Goal: Information Seeking & Learning: Learn about a topic

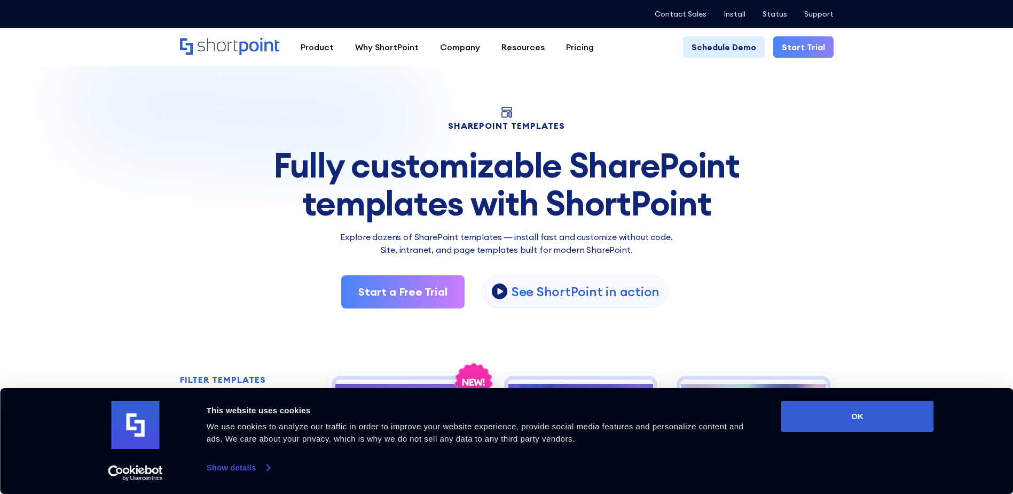
click at [259, 465] on link "Show details" at bounding box center [238, 467] width 63 height 16
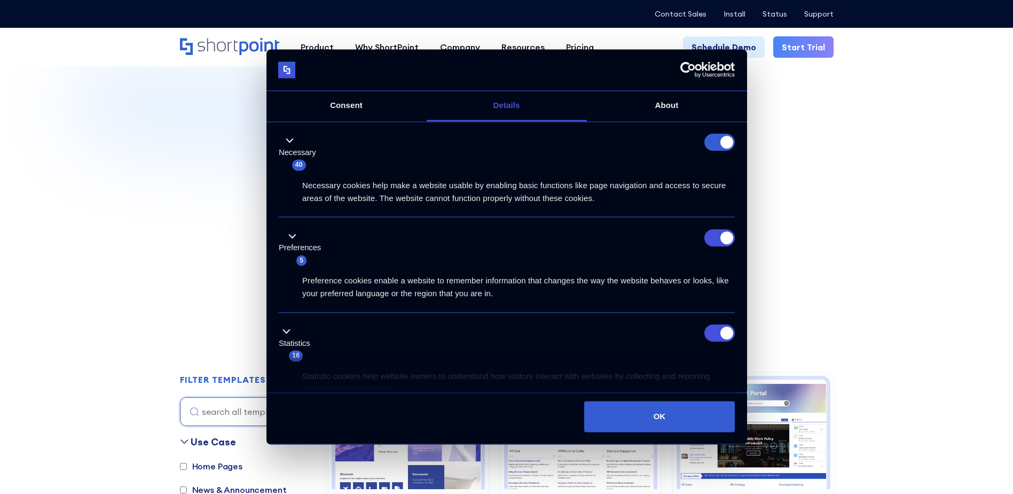
click at [710, 143] on form at bounding box center [720, 142] width 30 height 17
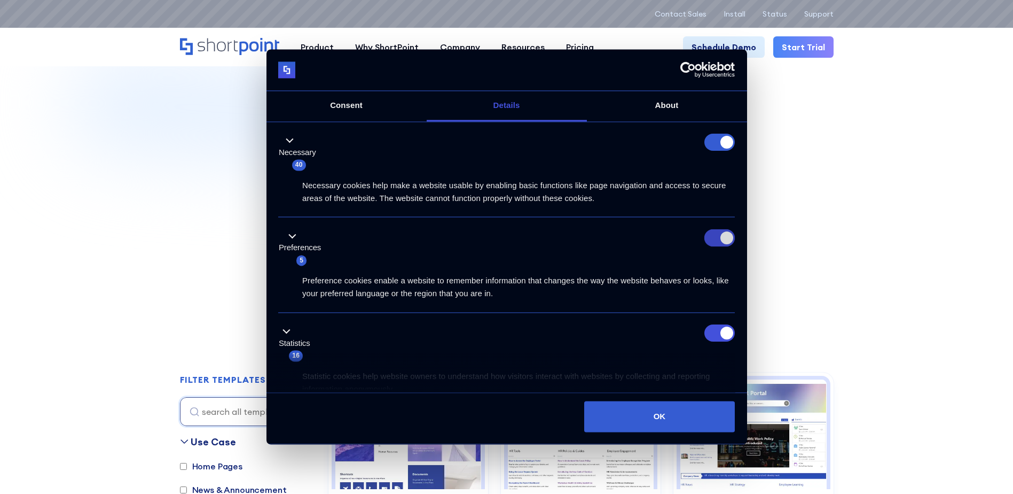
click at [714, 244] on input "Preferences" at bounding box center [720, 237] width 30 height 17
checkbox input "false"
click at [715, 334] on input "Statistics" at bounding box center [720, 333] width 30 height 17
checkbox input "false"
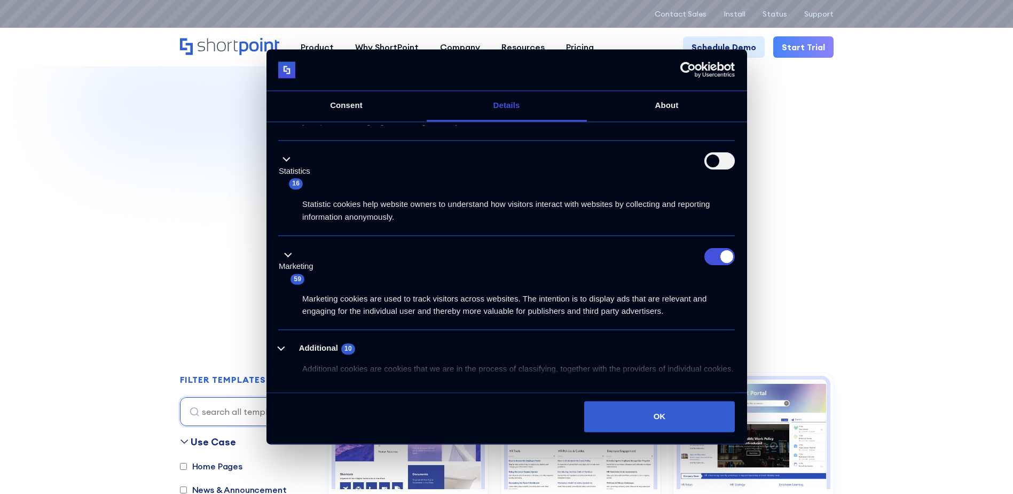
scroll to position [220, 0]
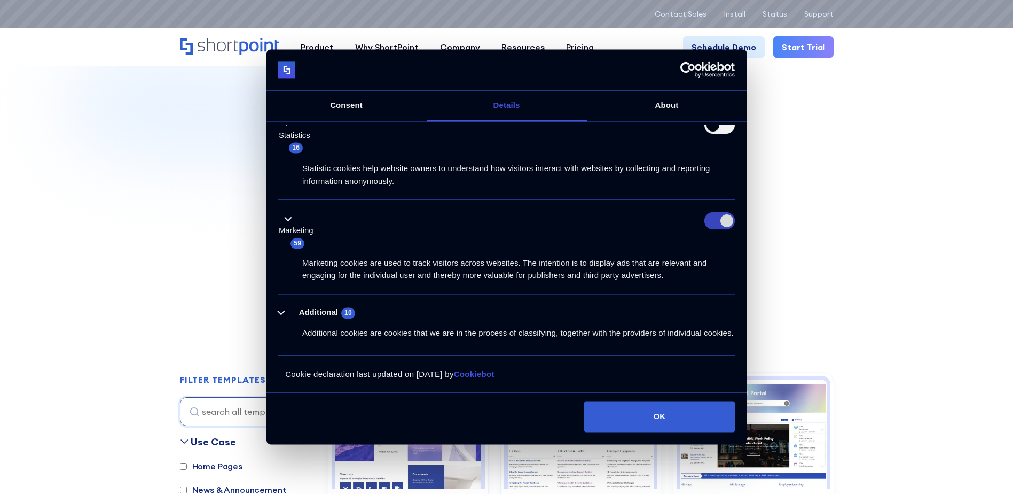
click at [710, 212] on input "Marketing" at bounding box center [720, 220] width 30 height 17
checkbox input "false"
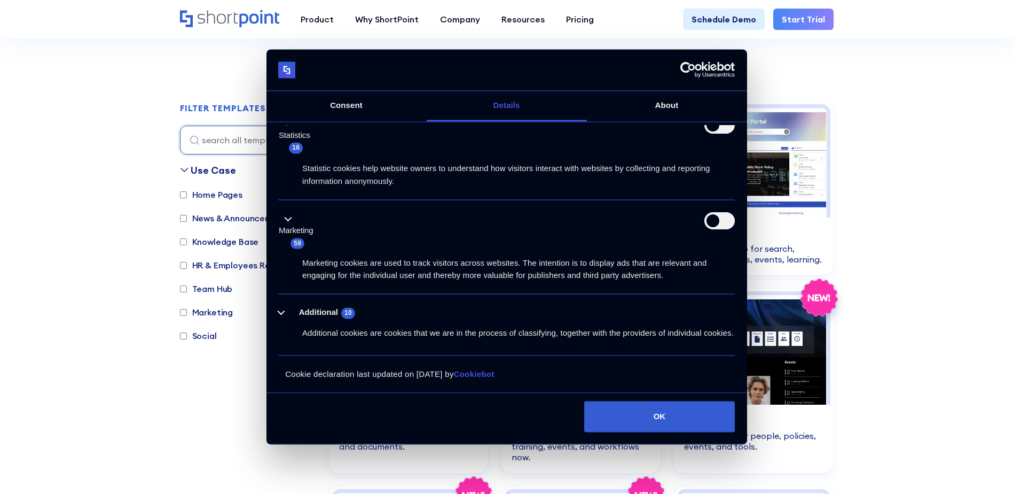
scroll to position [374, 0]
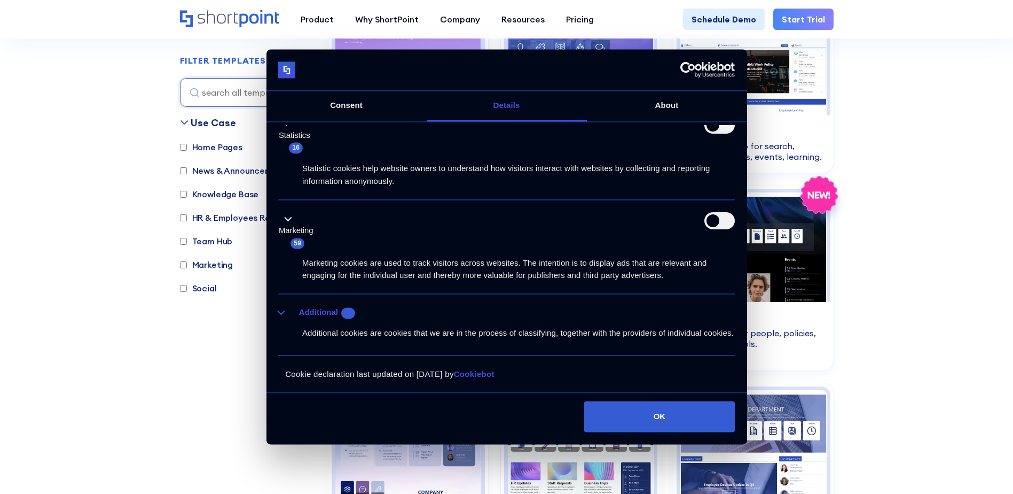
click at [287, 306] on button "Additional 10" at bounding box center [319, 312] width 83 height 13
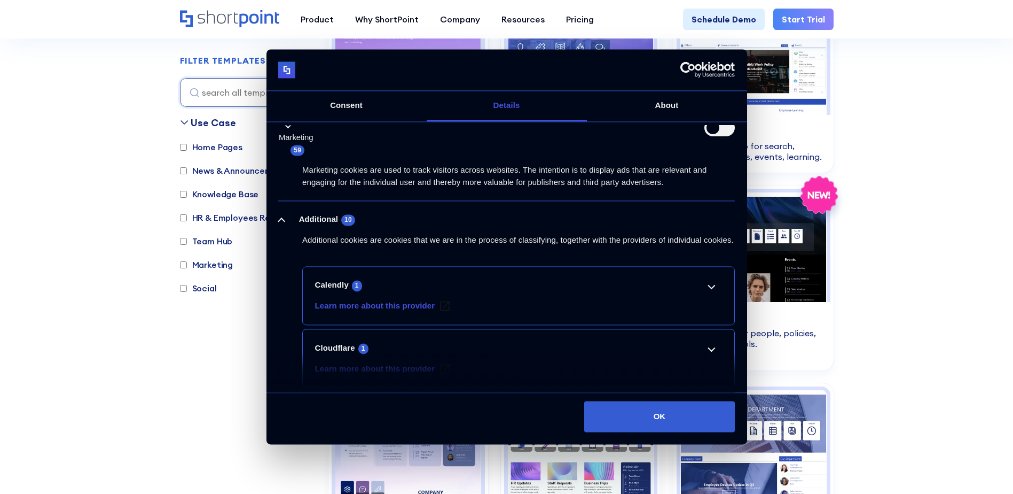
scroll to position [487, 0]
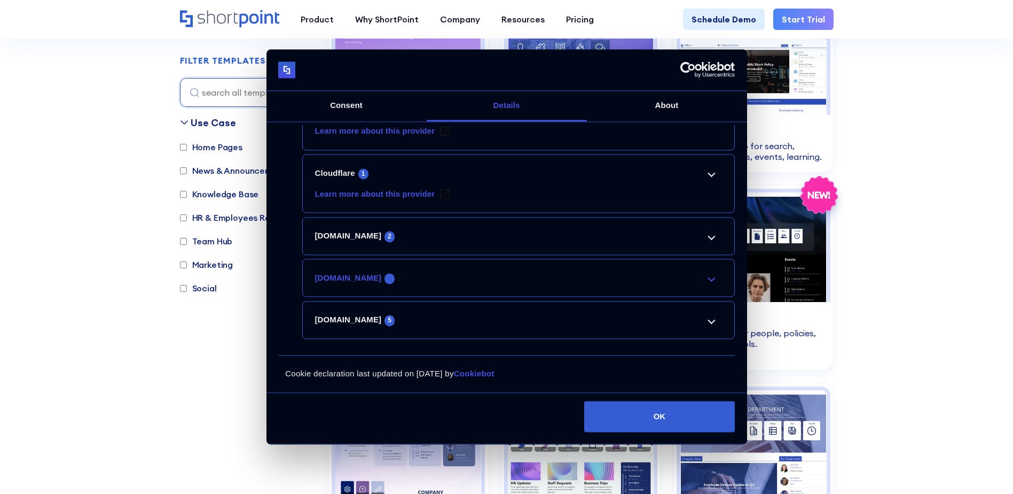
click at [686, 283] on link "[DOMAIN_NAME] 1" at bounding box center [519, 277] width 408 height 13
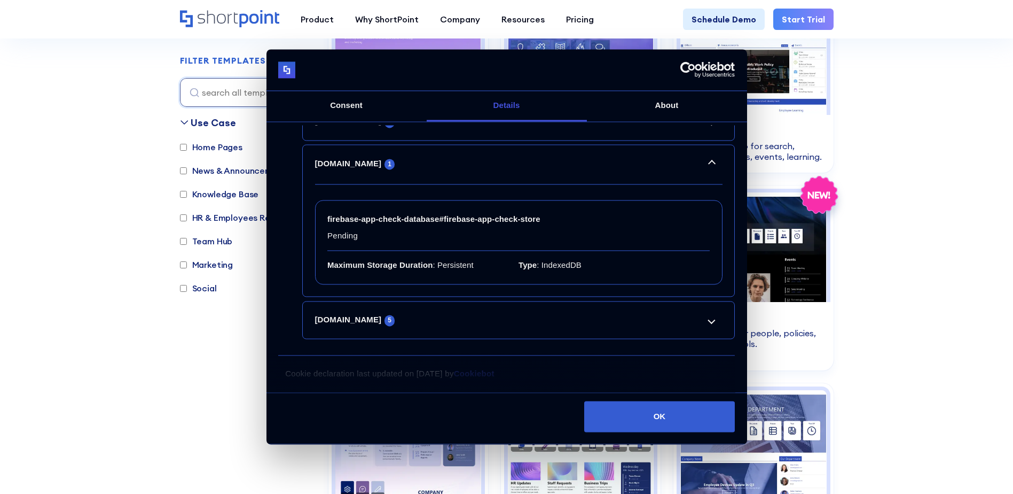
scroll to position [601, 0]
click at [637, 426] on button "OK" at bounding box center [659, 416] width 151 height 31
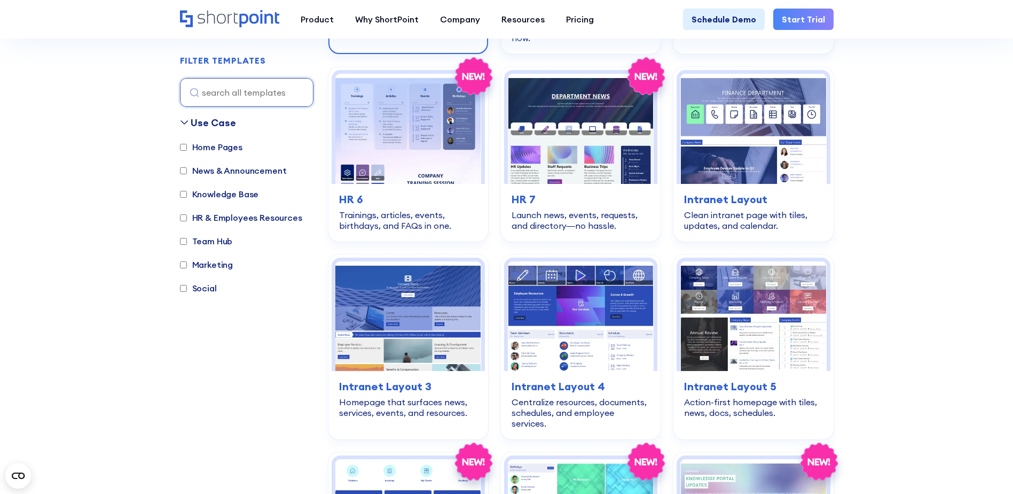
scroll to position [694, 0]
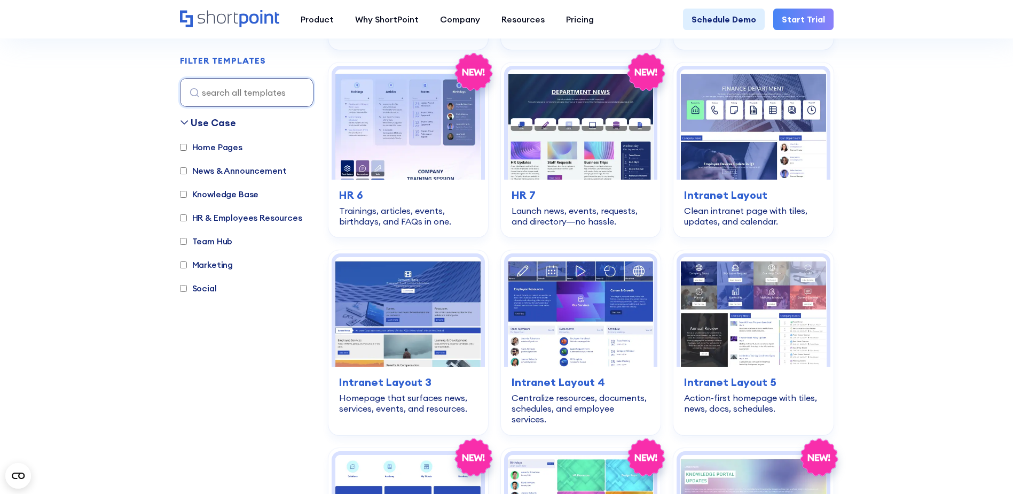
click at [212, 239] on label "Team Hub" at bounding box center [206, 240] width 53 height 13
click at [187, 239] on input "Team Hub" at bounding box center [183, 241] width 7 height 7
checkbox input "true"
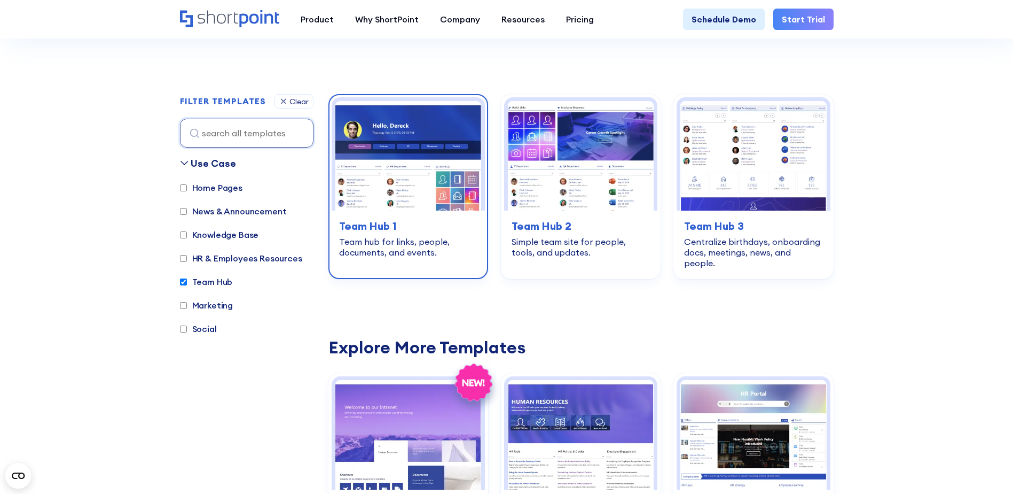
scroll to position [265, 0]
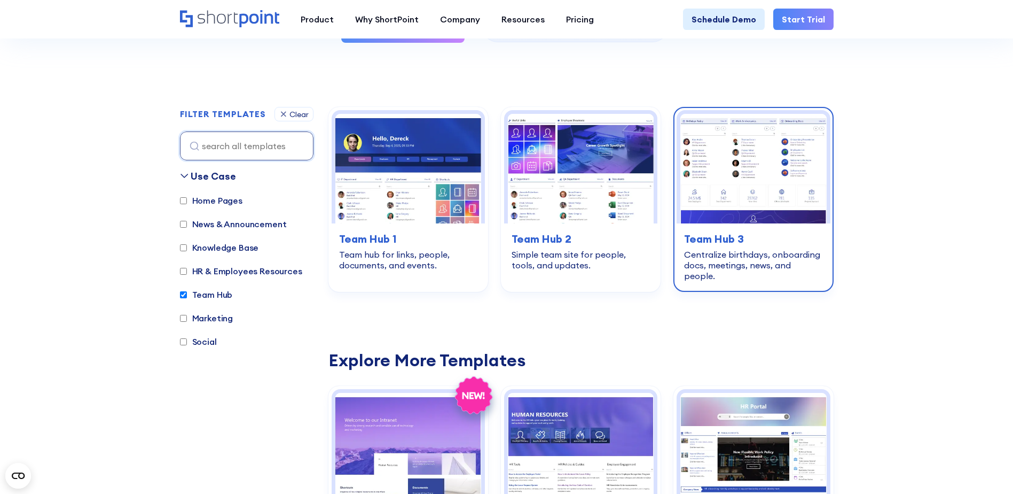
click at [754, 262] on div "Centralize birthdays, onboarding docs, meetings, news, and people." at bounding box center [753, 265] width 138 height 32
